Goal: Find specific page/section: Find specific page/section

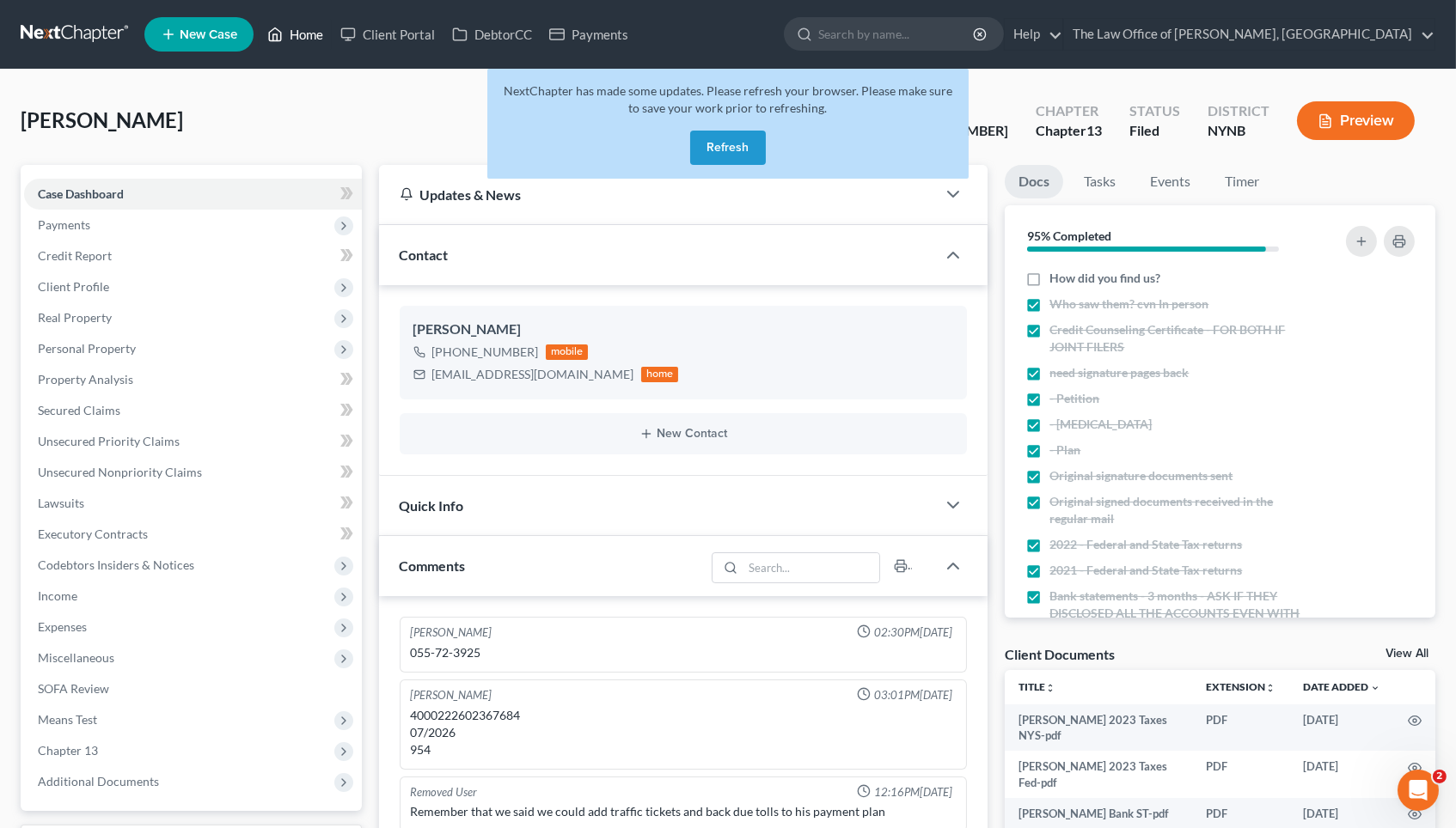
click at [296, 37] on link "Home" at bounding box center [294, 34] width 73 height 31
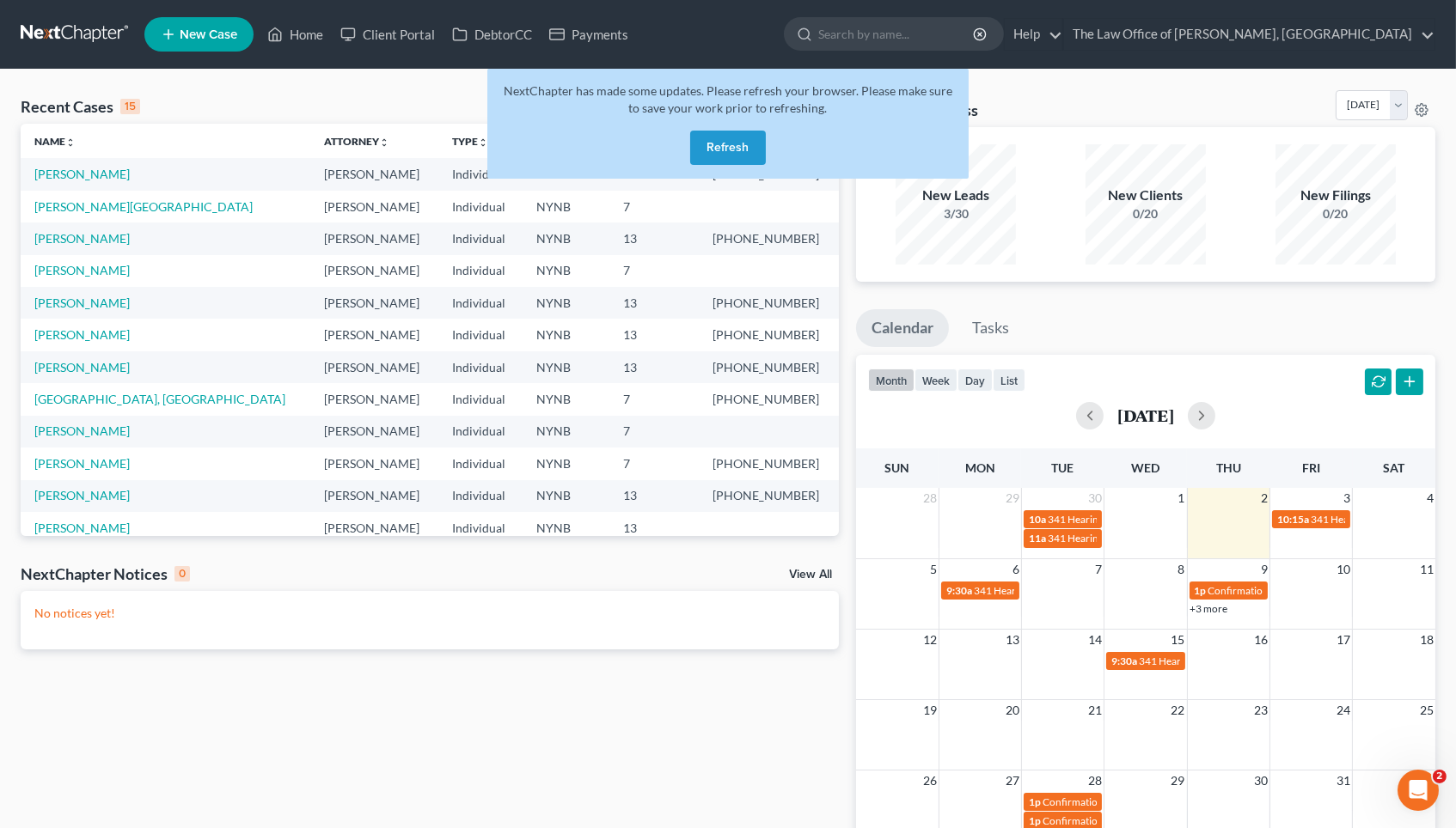
click at [739, 134] on button "Refresh" at bounding box center [728, 147] width 75 height 34
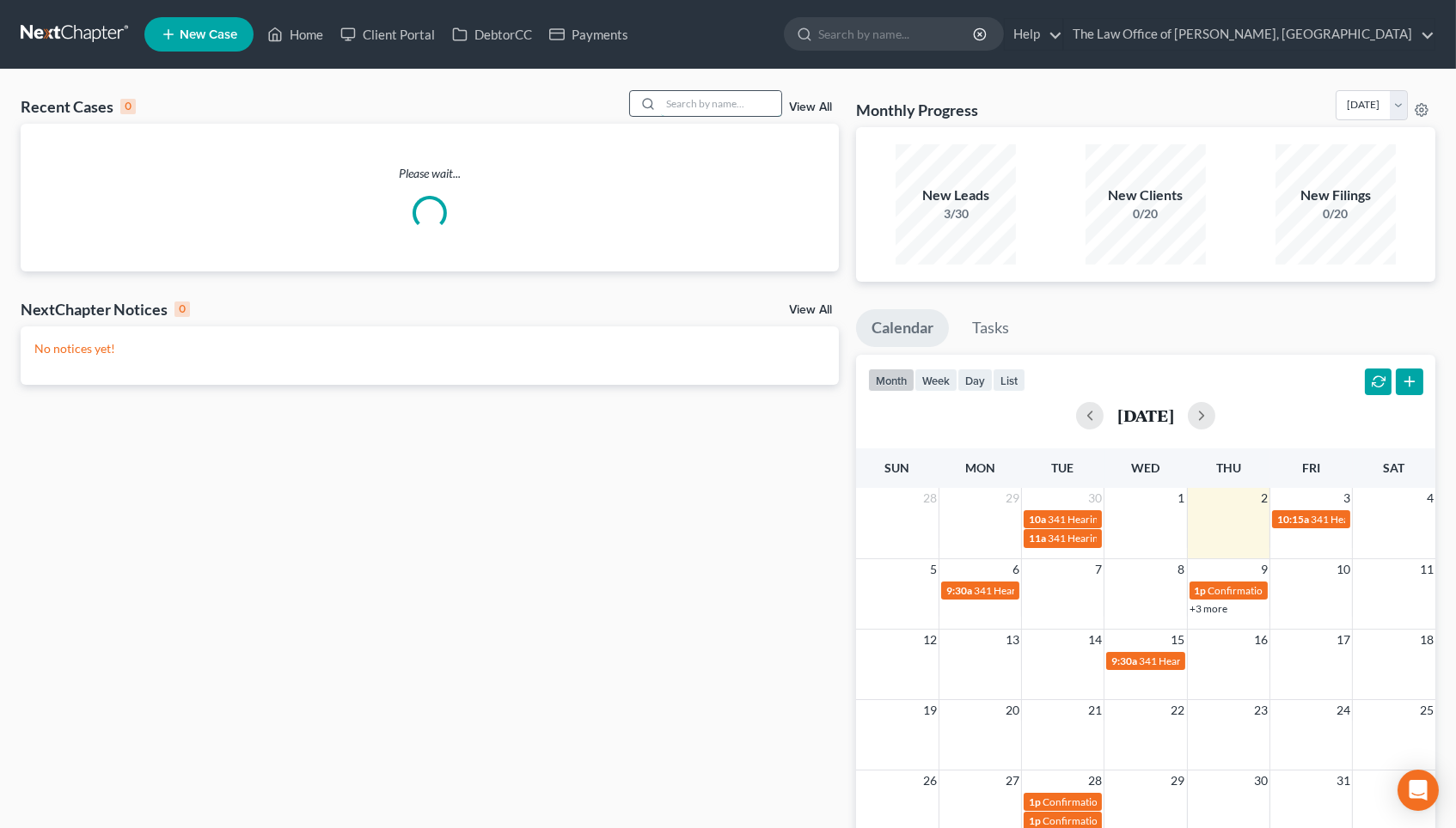
click at [718, 105] on input "search" at bounding box center [722, 104] width 121 height 25
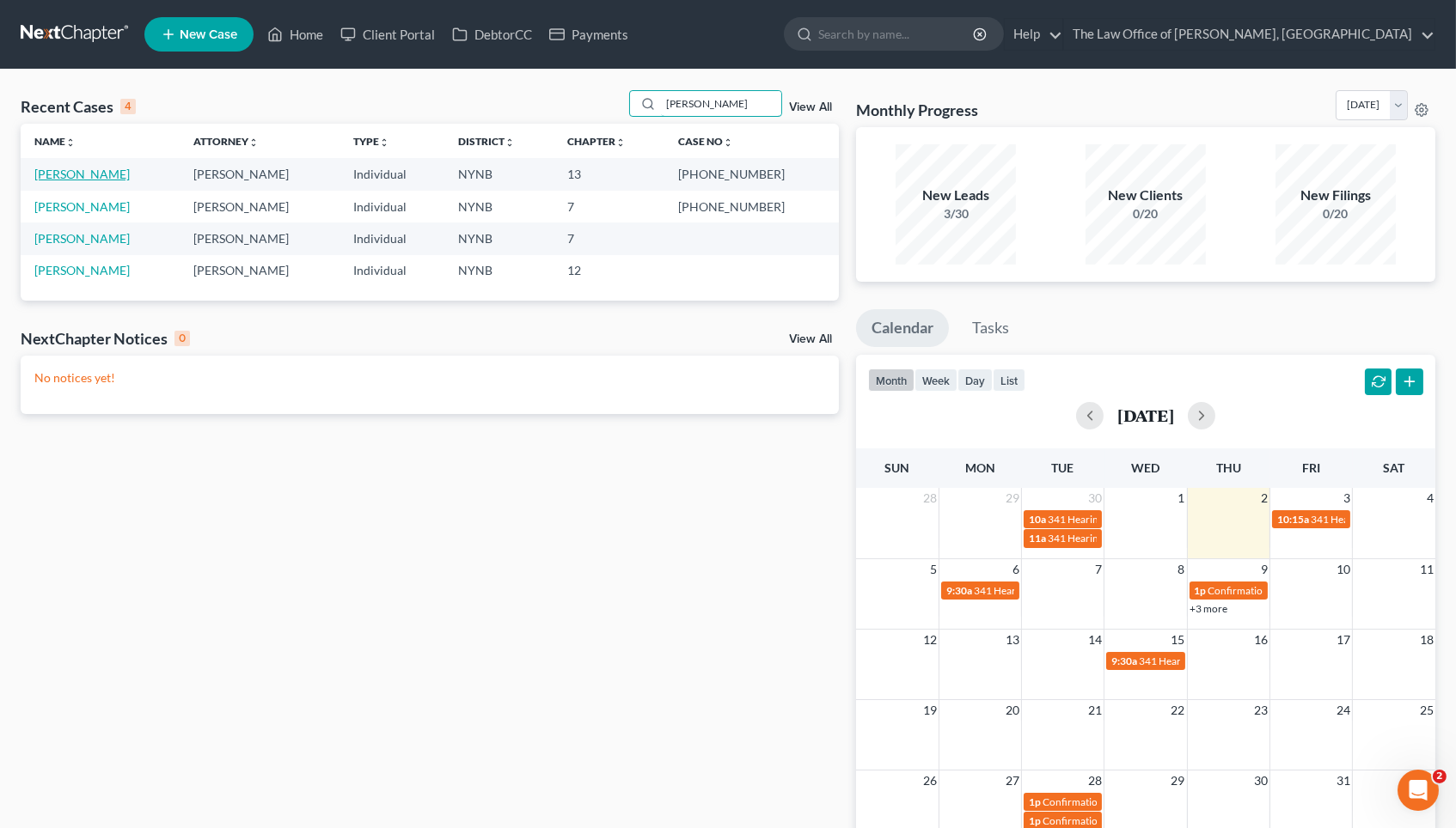
type input "[PERSON_NAME]"
click at [75, 174] on link "[PERSON_NAME]" at bounding box center [81, 174] width 95 height 14
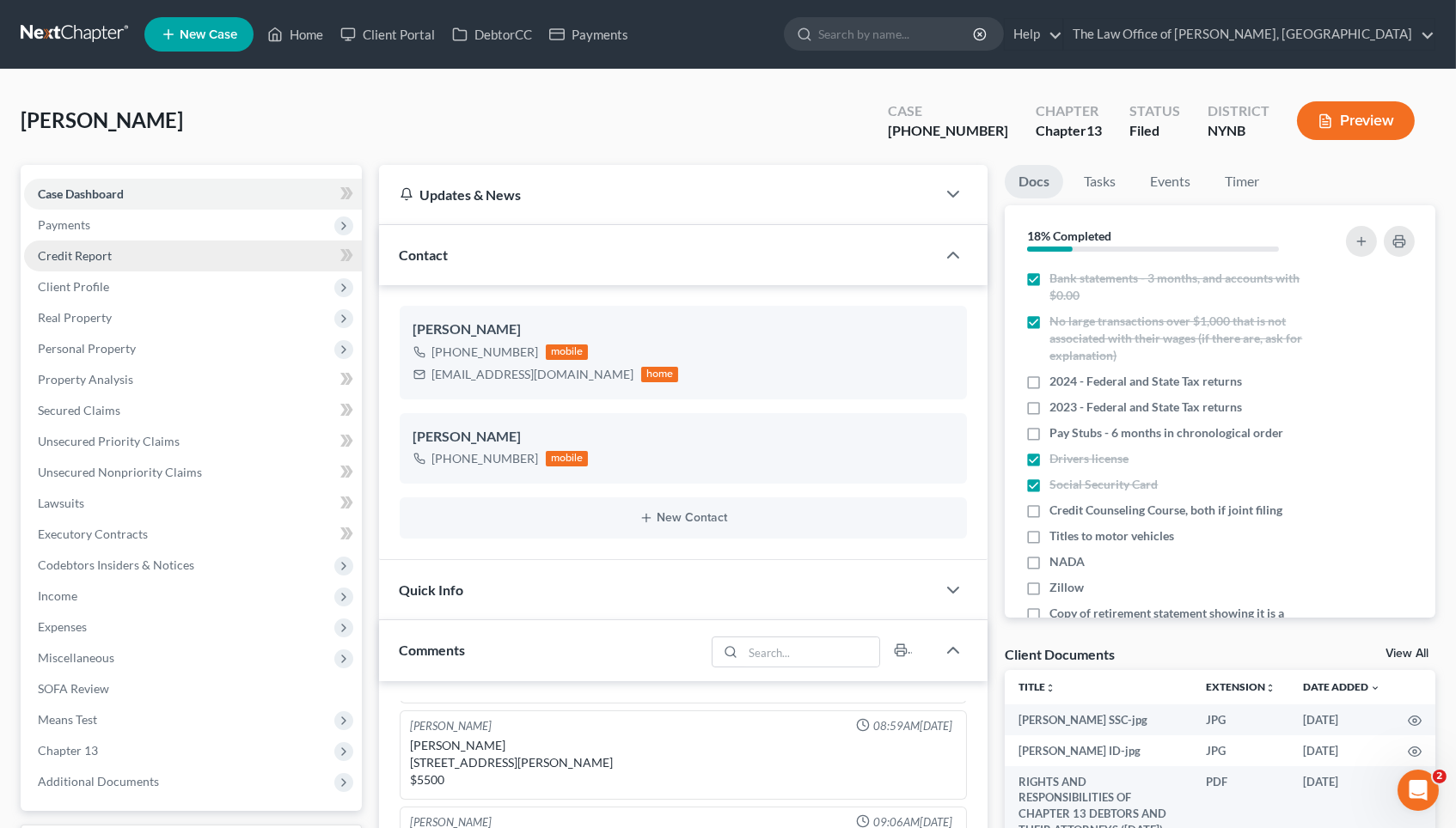
scroll to position [536, 0]
click at [307, 48] on link "Home" at bounding box center [294, 34] width 73 height 31
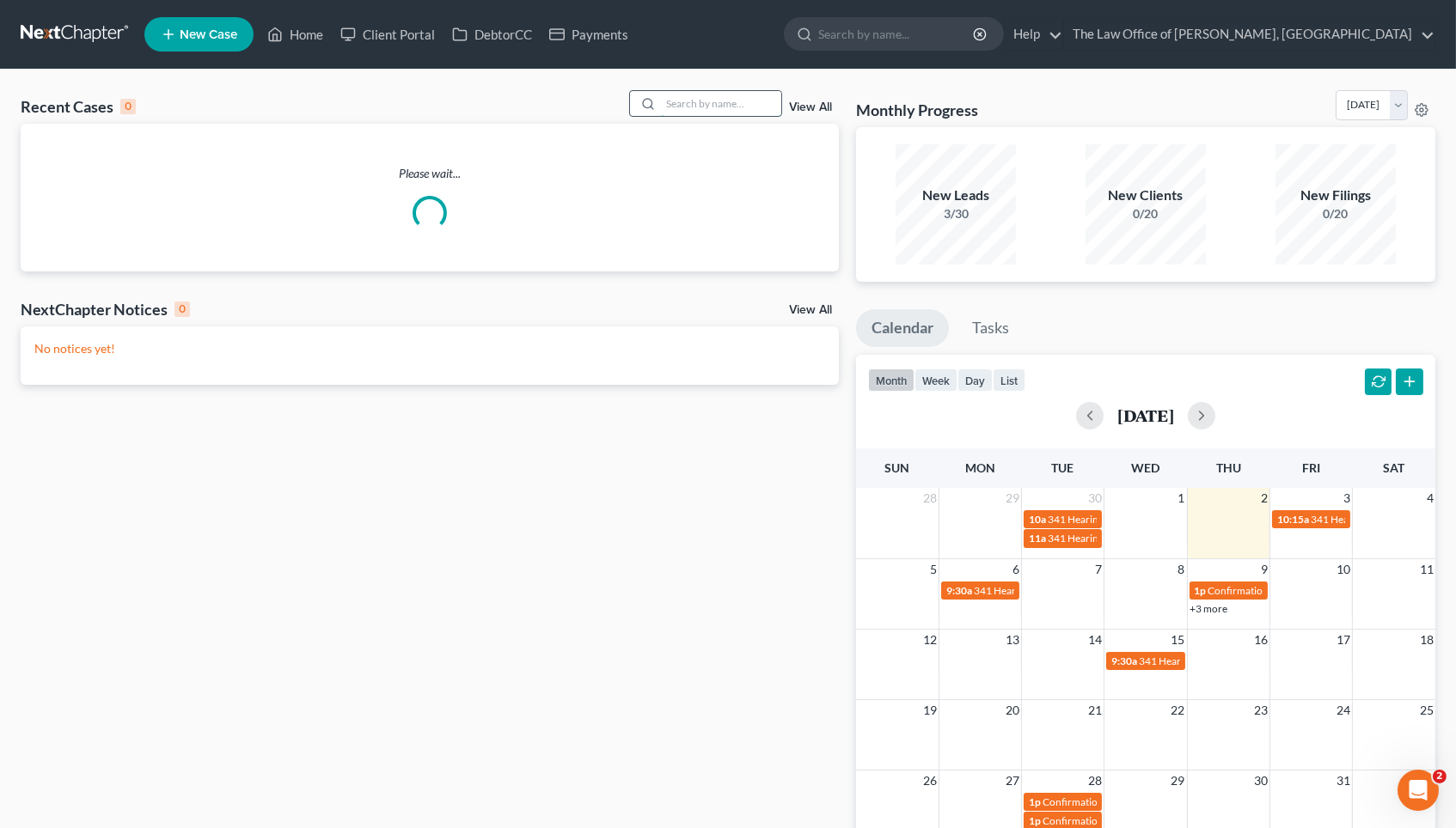
click at [706, 104] on input "search" at bounding box center [722, 104] width 121 height 25
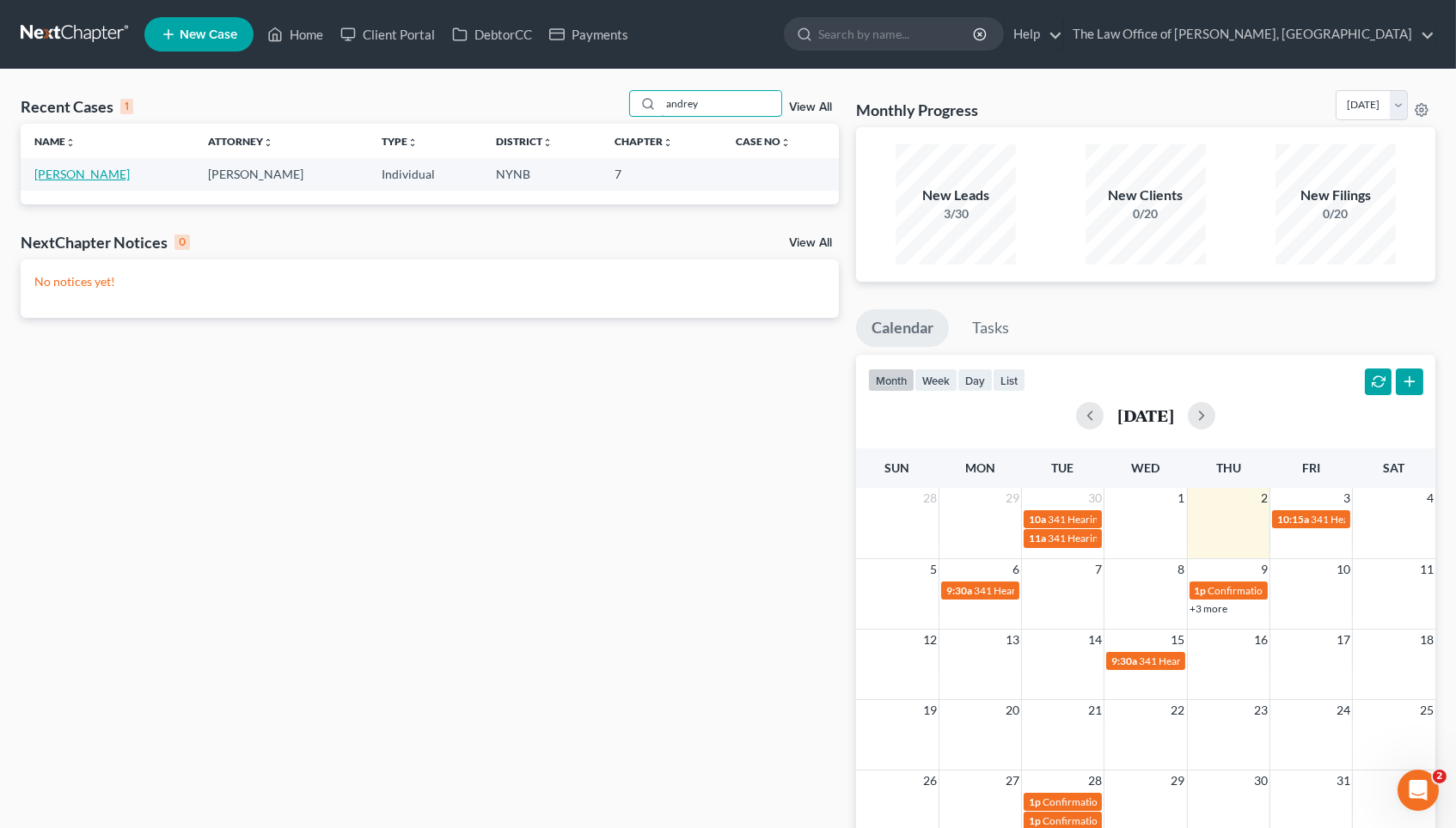
type input "andrey"
click at [104, 170] on link "Teslenko, Andrey" at bounding box center [81, 174] width 95 height 14
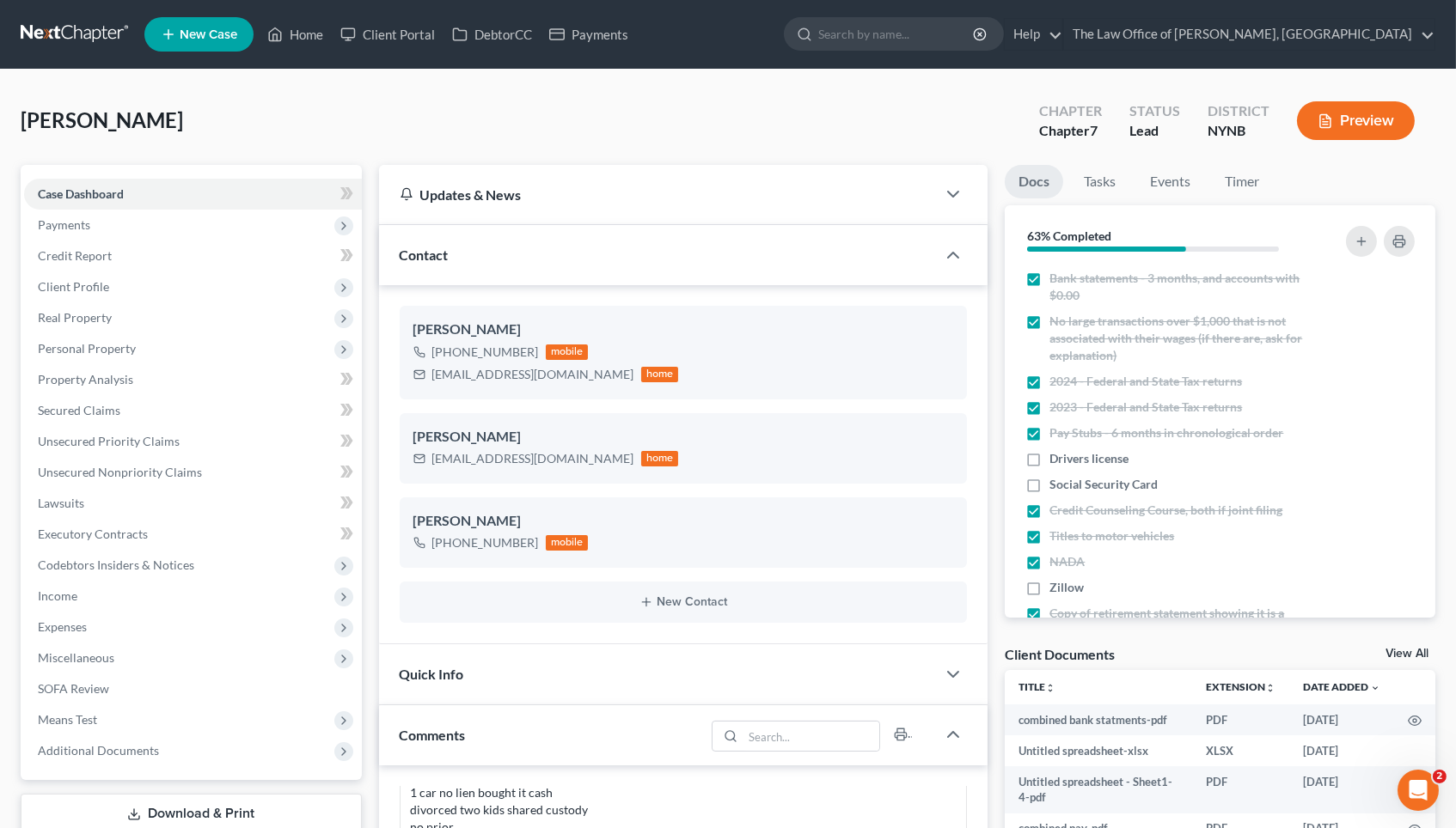
scroll to position [1114, 0]
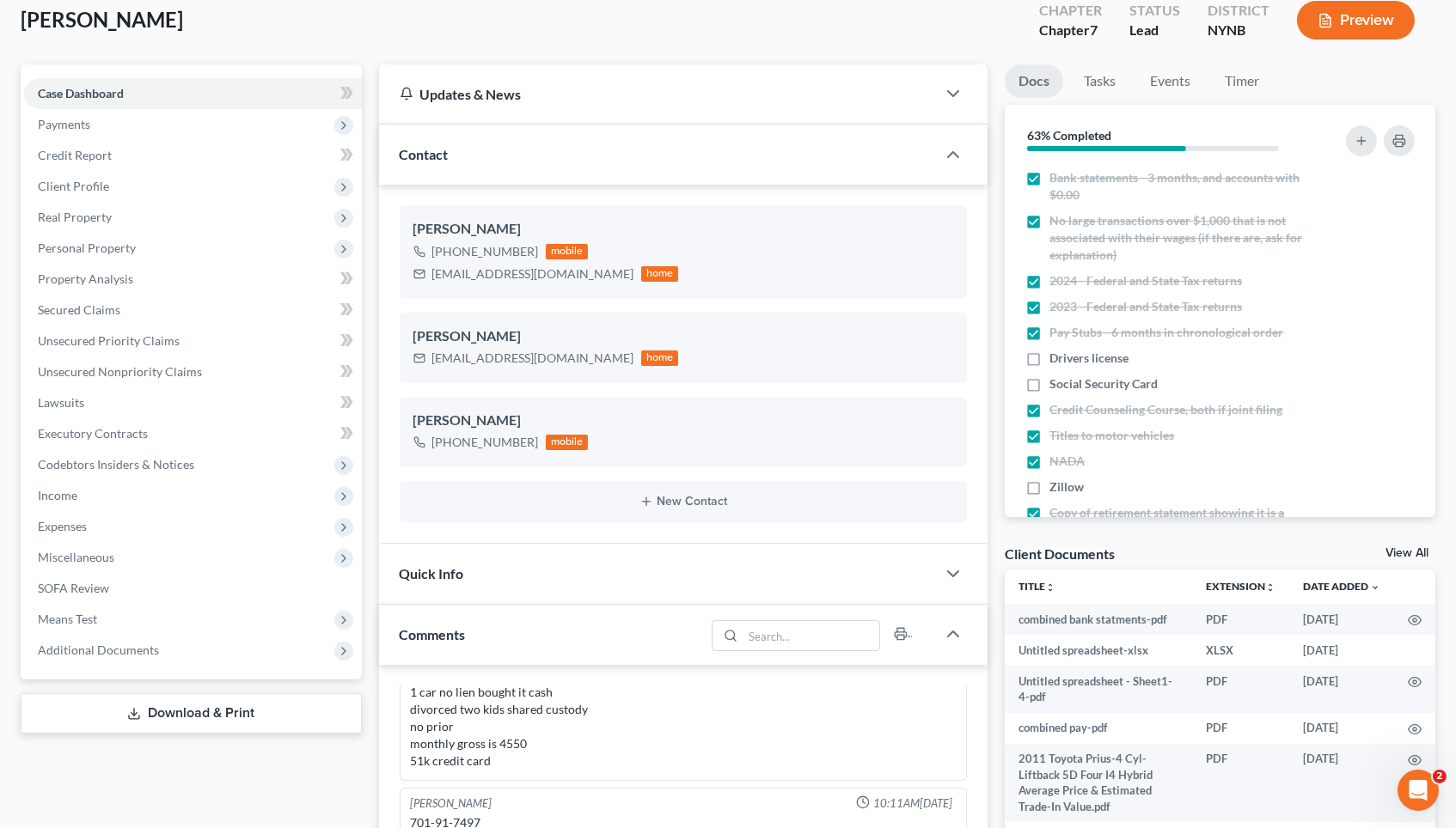
click at [1398, 555] on link "View All" at bounding box center [1407, 553] width 43 height 12
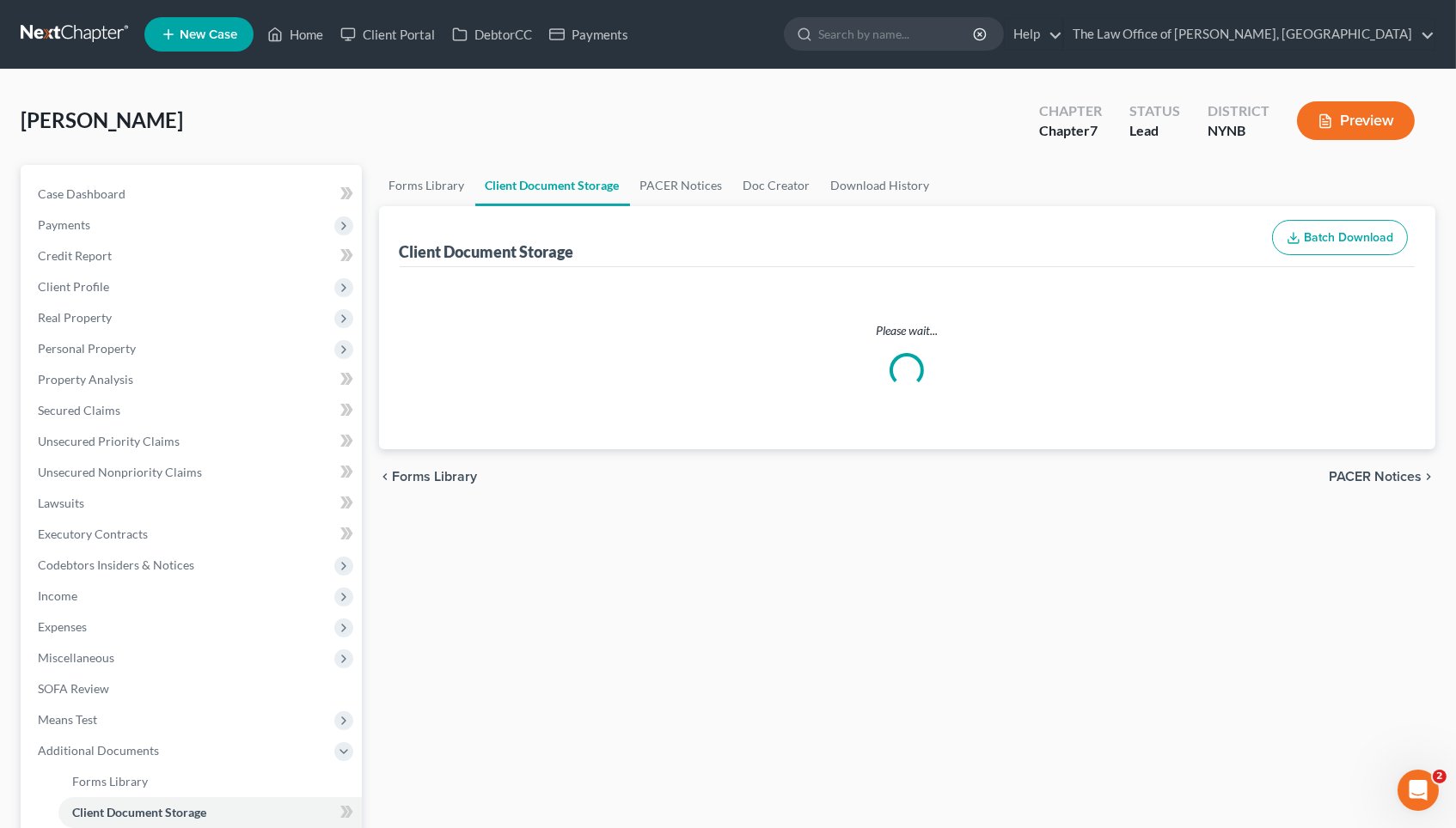
select select "1"
